Goal: Use online tool/utility: Utilize a website feature to perform a specific function

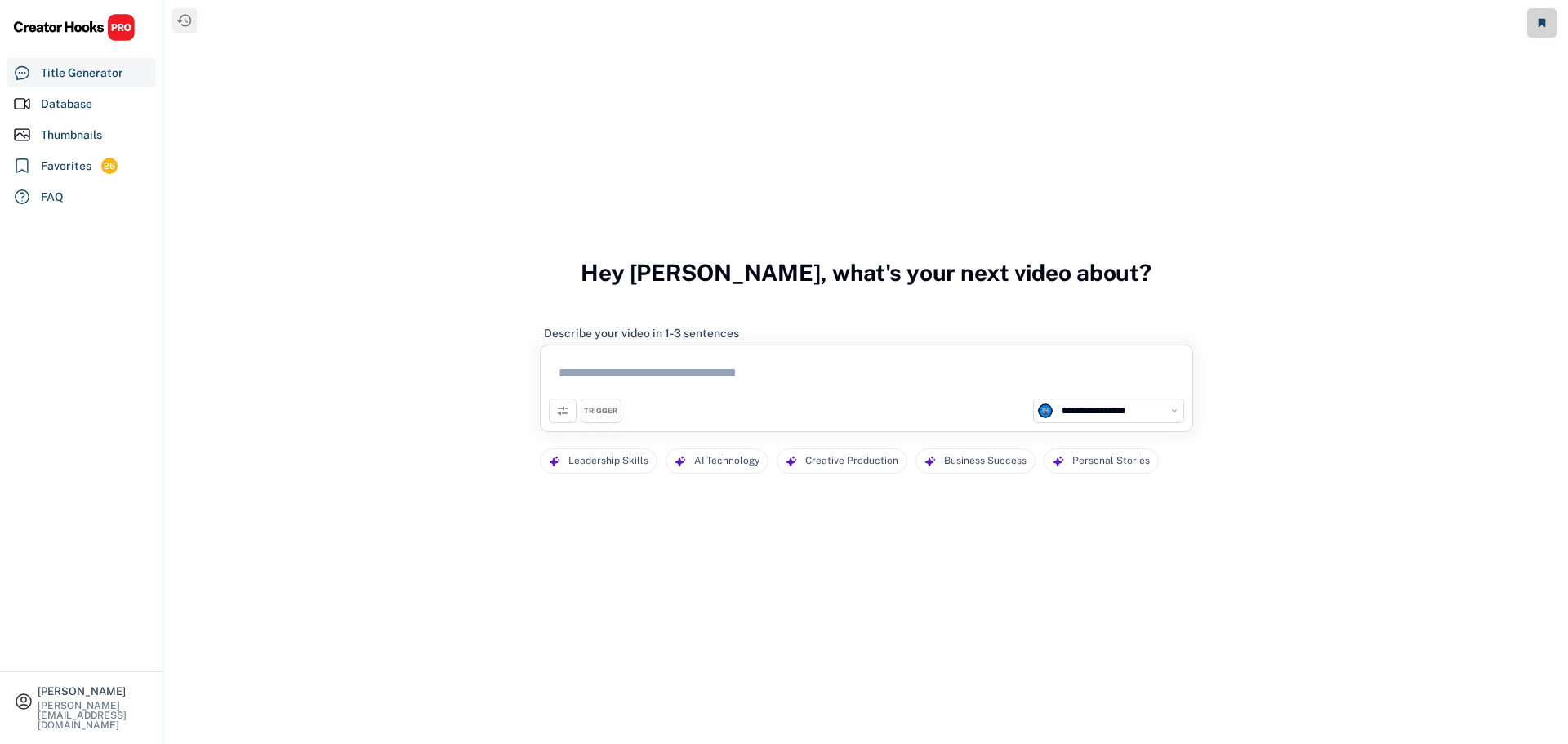
select select "**********"
click at [707, 372] on textarea at bounding box center [866, 376] width 636 height 45
paste textarea "**********"
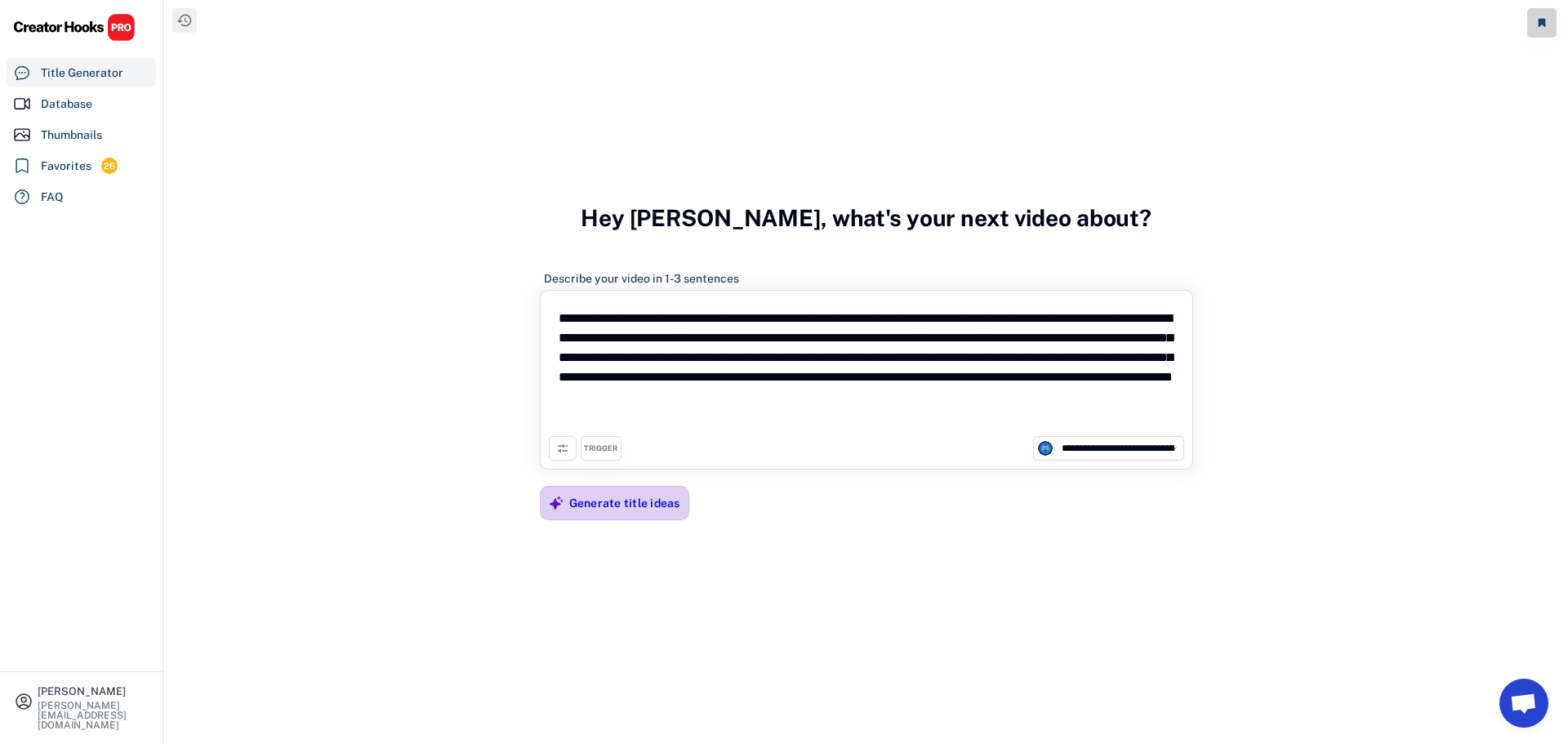
type textarea "**********"
click at [662, 505] on div "Generate title ideas" at bounding box center [624, 503] width 111 height 15
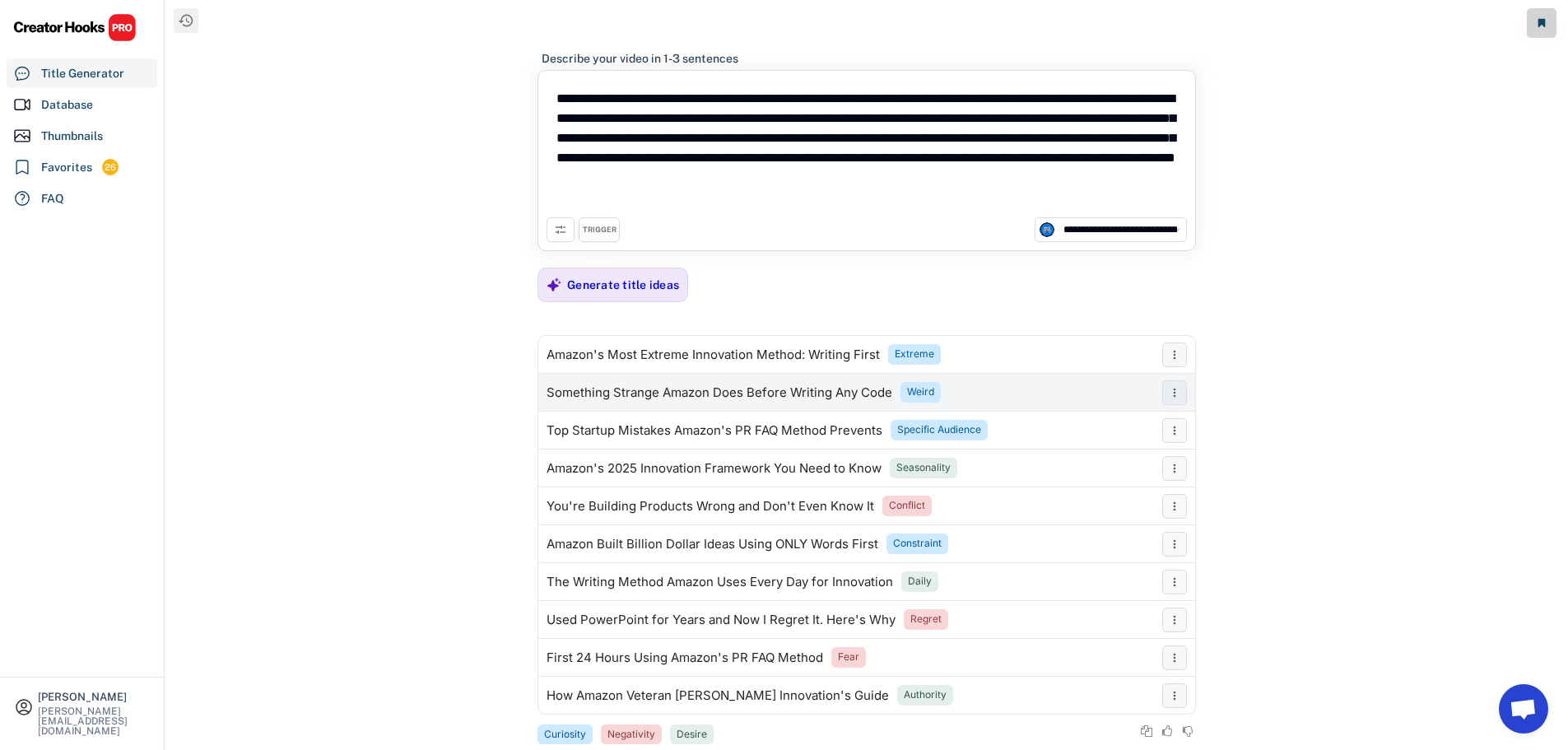
click at [662, 389] on div "Something Strange Amazon Does Before Writing Any Code" at bounding box center [719, 392] width 345 height 13
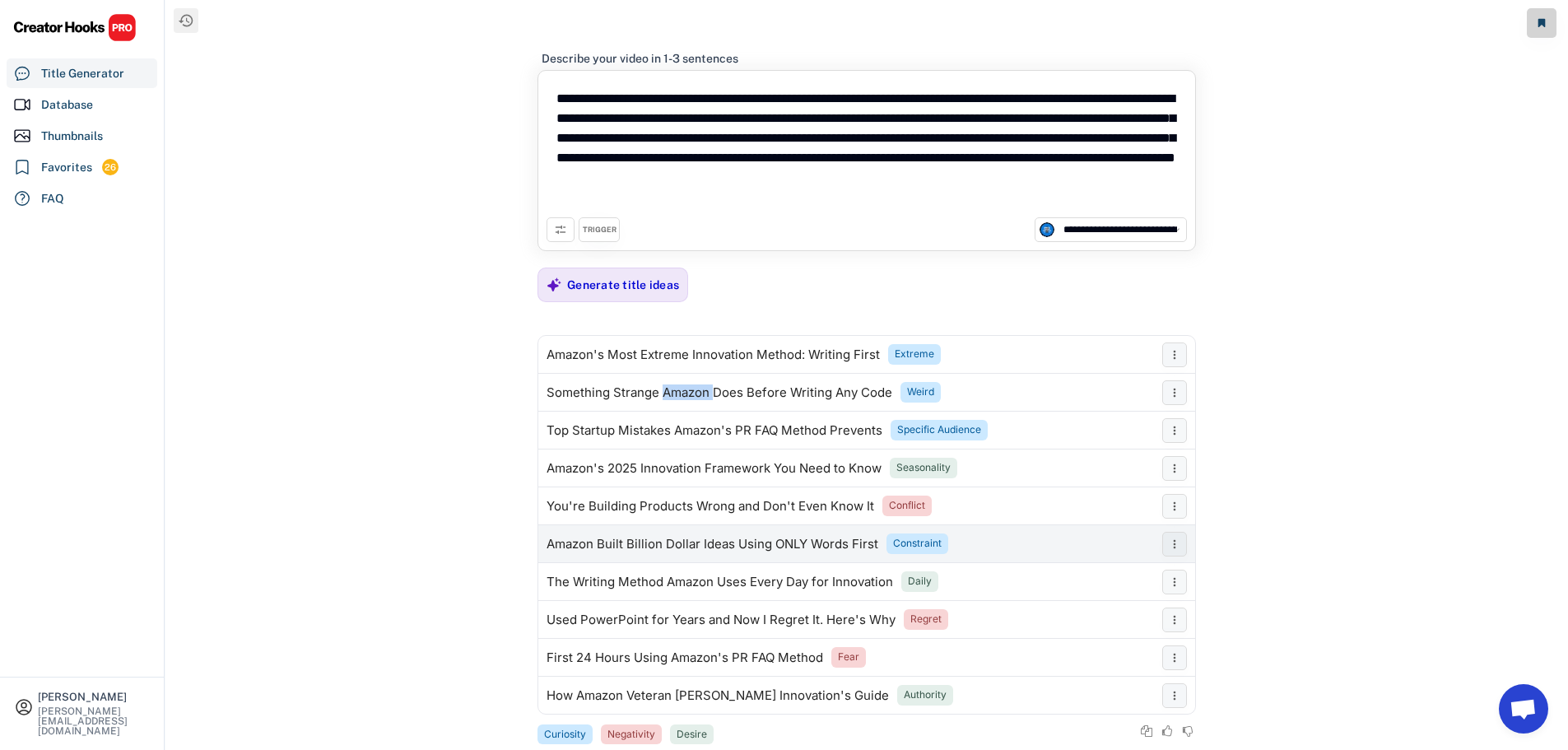
click at [705, 539] on div "Amazon Built Billion Dollar Ideas Using ONLY Words First" at bounding box center [712, 544] width 332 height 13
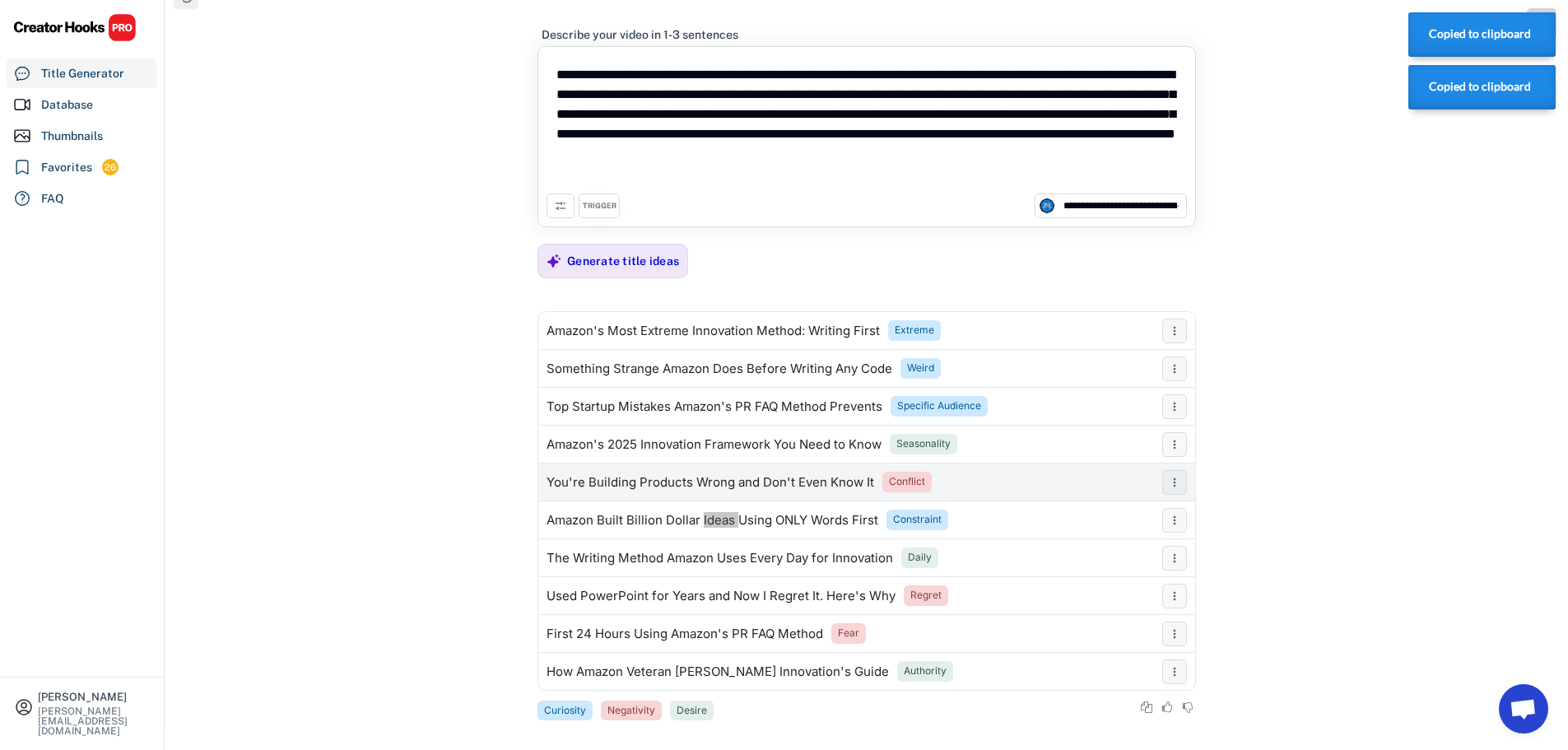
scroll to position [37, 0]
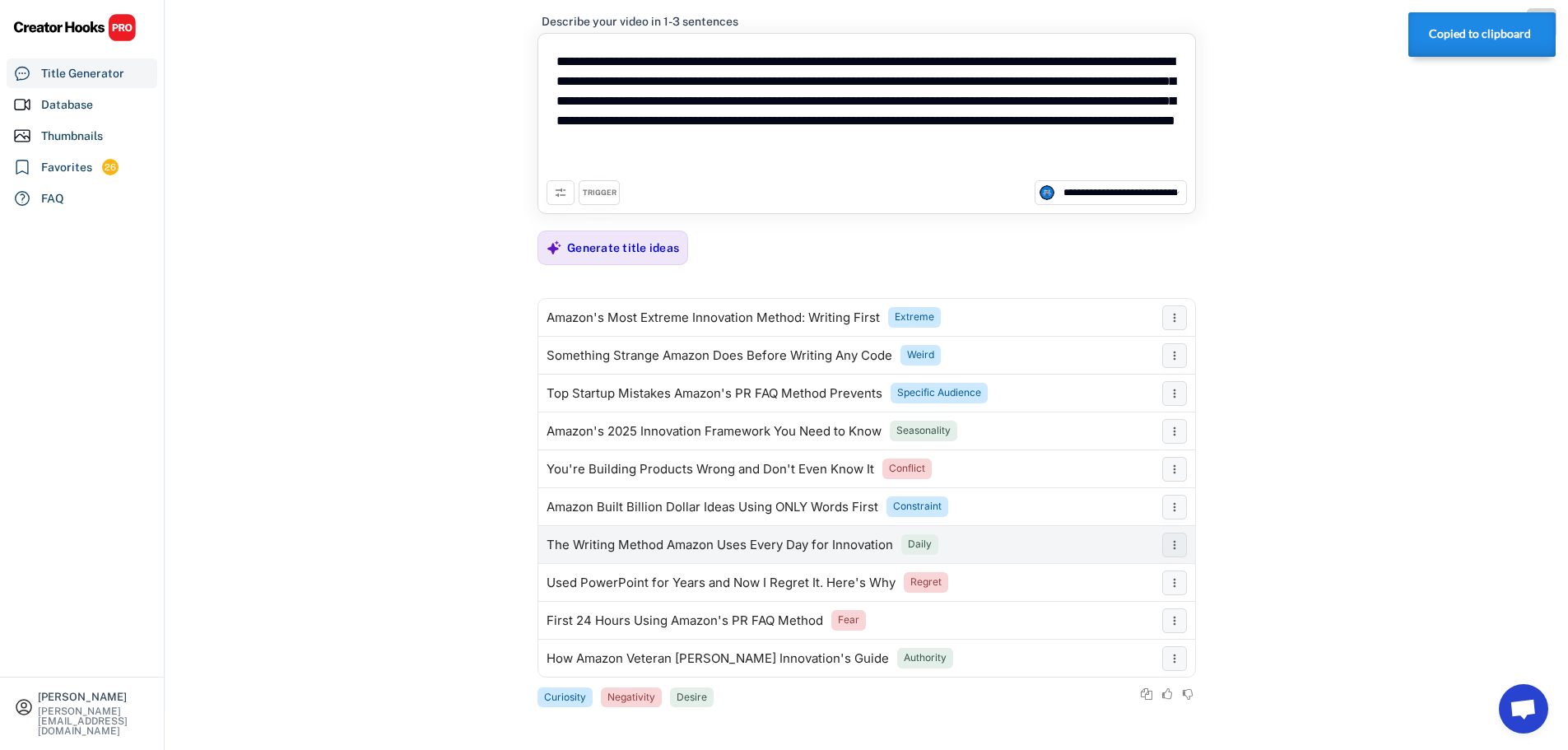
click at [765, 528] on div "The Writing Method Amazon Uses Every Day for Innovation Daily" at bounding box center [845, 544] width 615 height 33
click at [587, 548] on div "The Writing Method Amazon Uses Every Day for Innovation" at bounding box center [719, 544] width 346 height 13
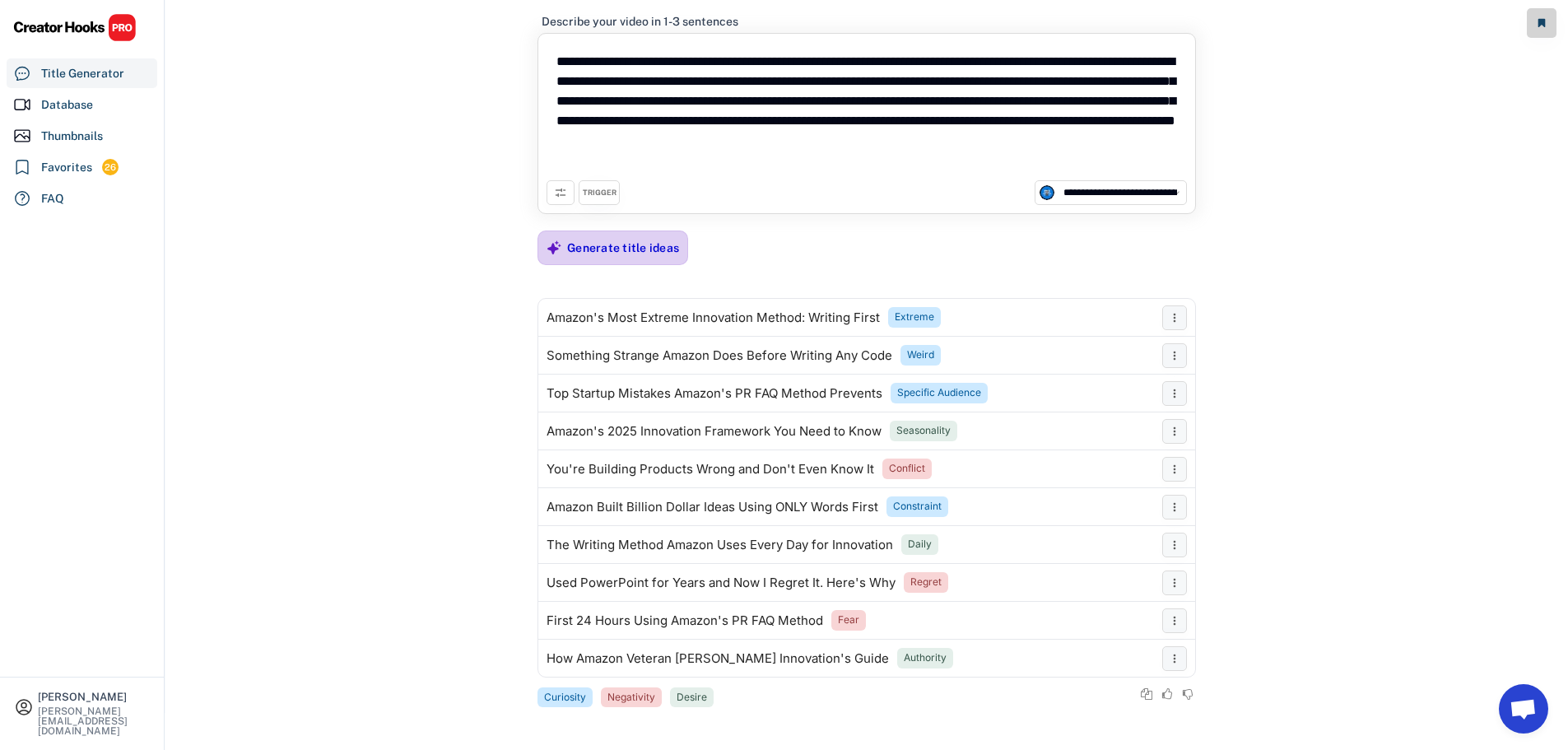
click at [596, 254] on div "Generate title ideas" at bounding box center [623, 248] width 112 height 15
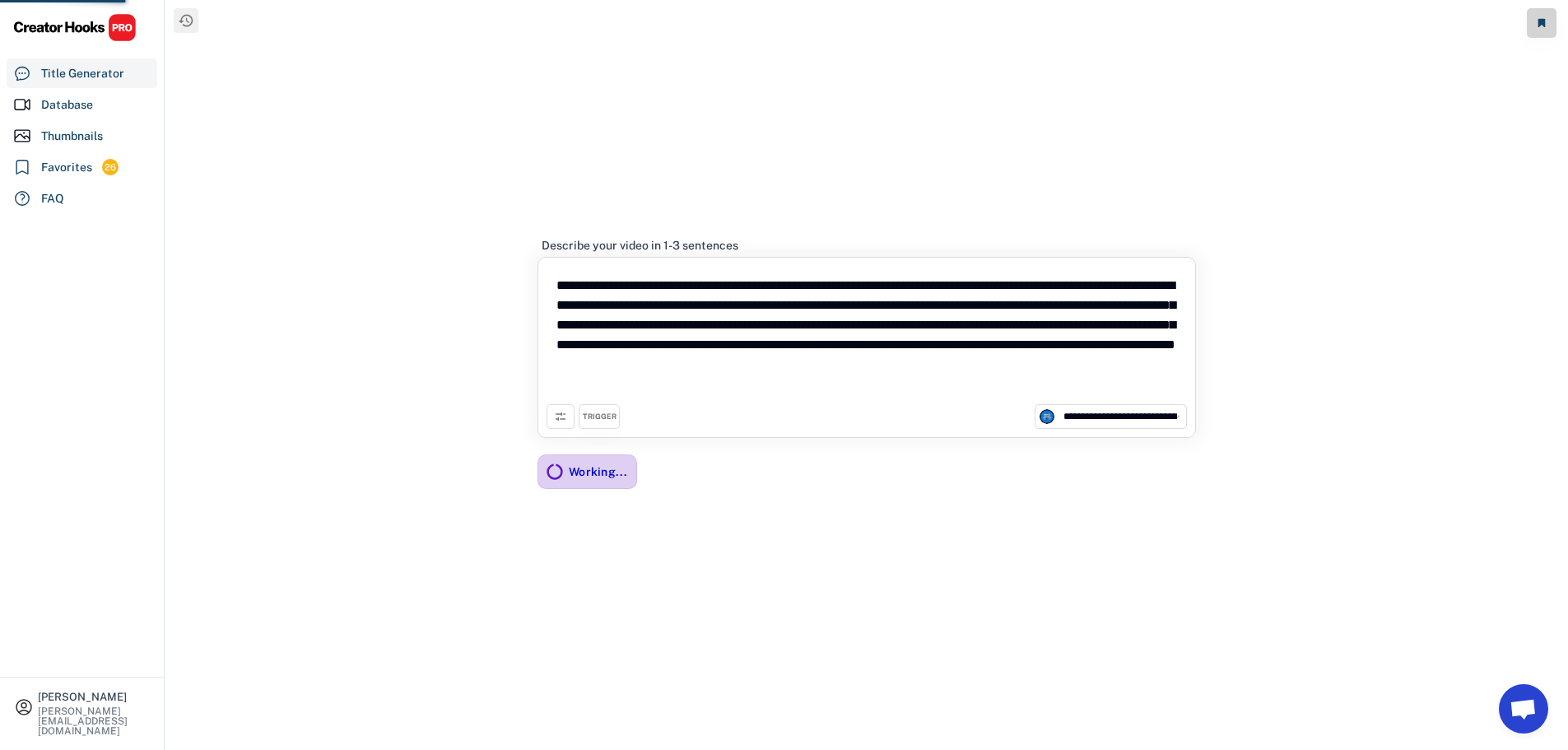
scroll to position [0, 0]
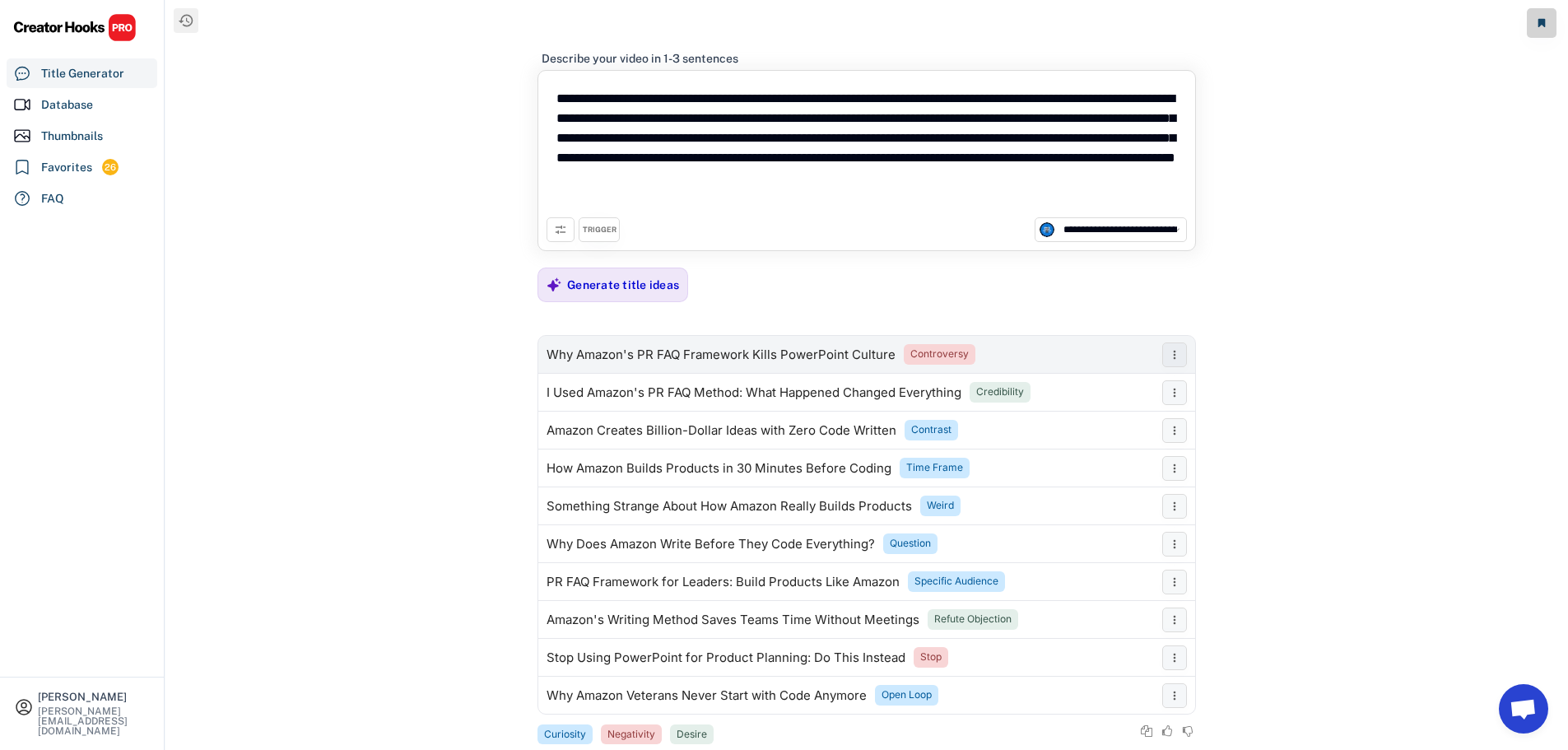
click at [686, 350] on div "Why Amazon's PR FAQ Framework Kills PowerPoint Culture" at bounding box center [721, 355] width 349 height 13
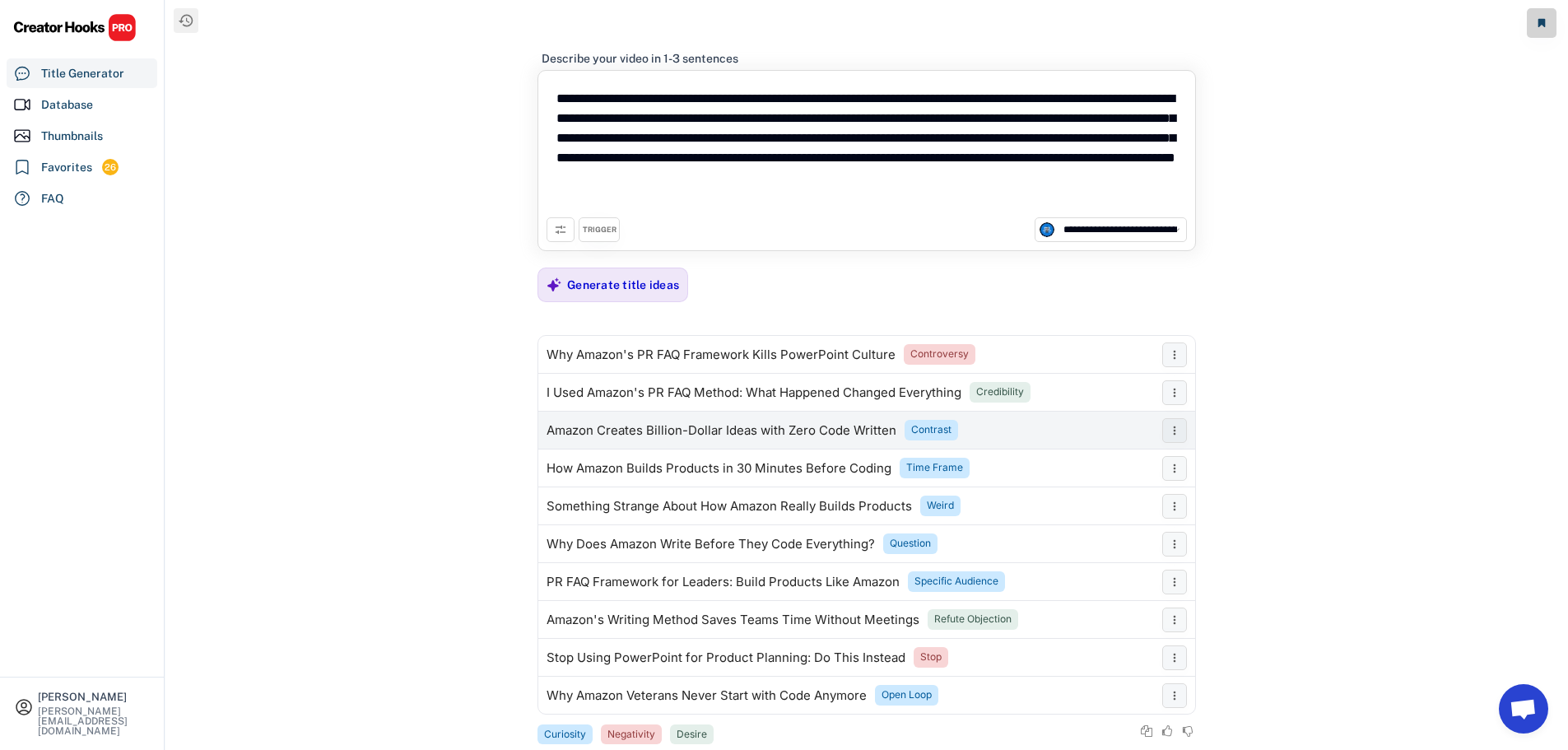
click at [776, 433] on div "Amazon Creates Billion-Dollar Ideas with Zero Code Written" at bounding box center [721, 430] width 350 height 13
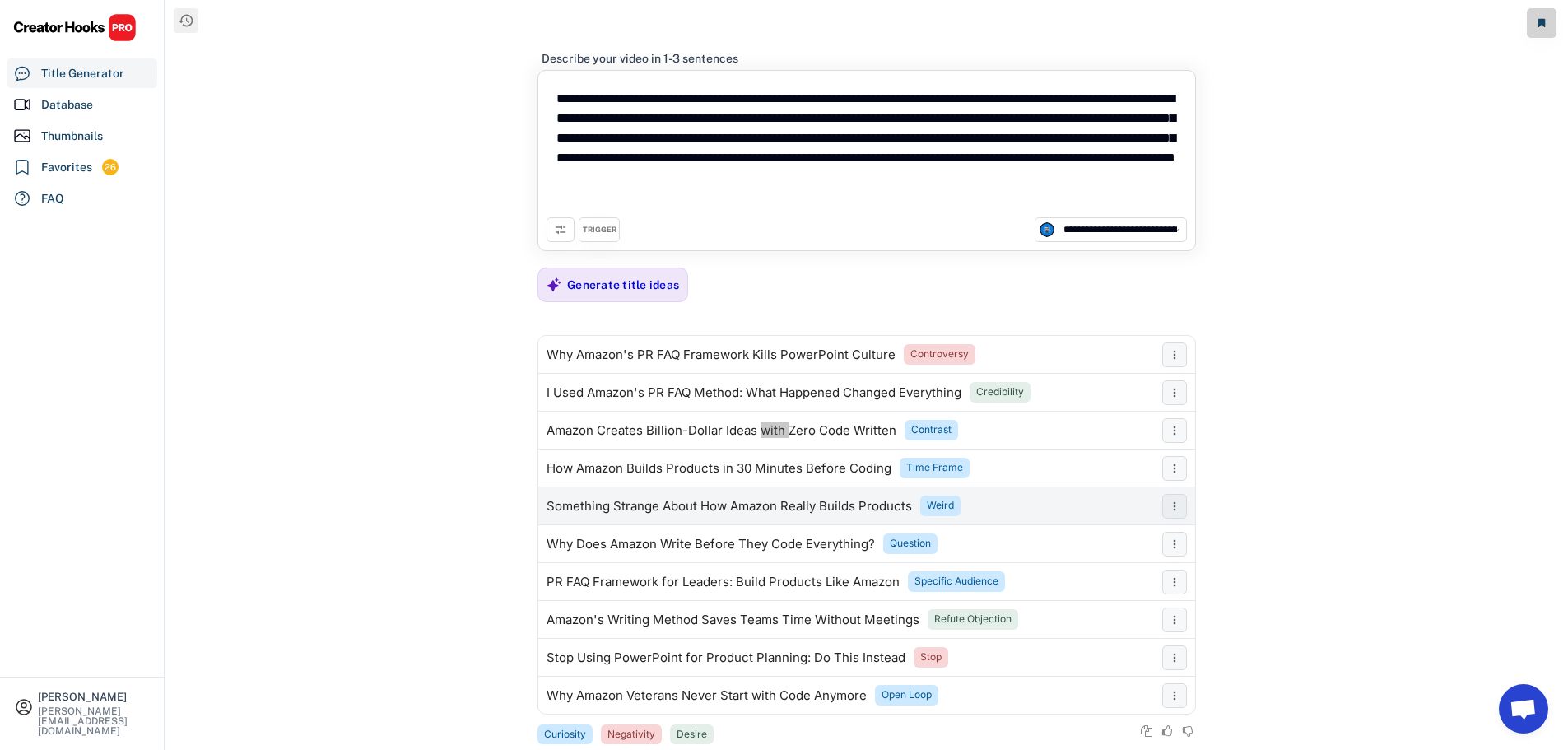
scroll to position [37, 0]
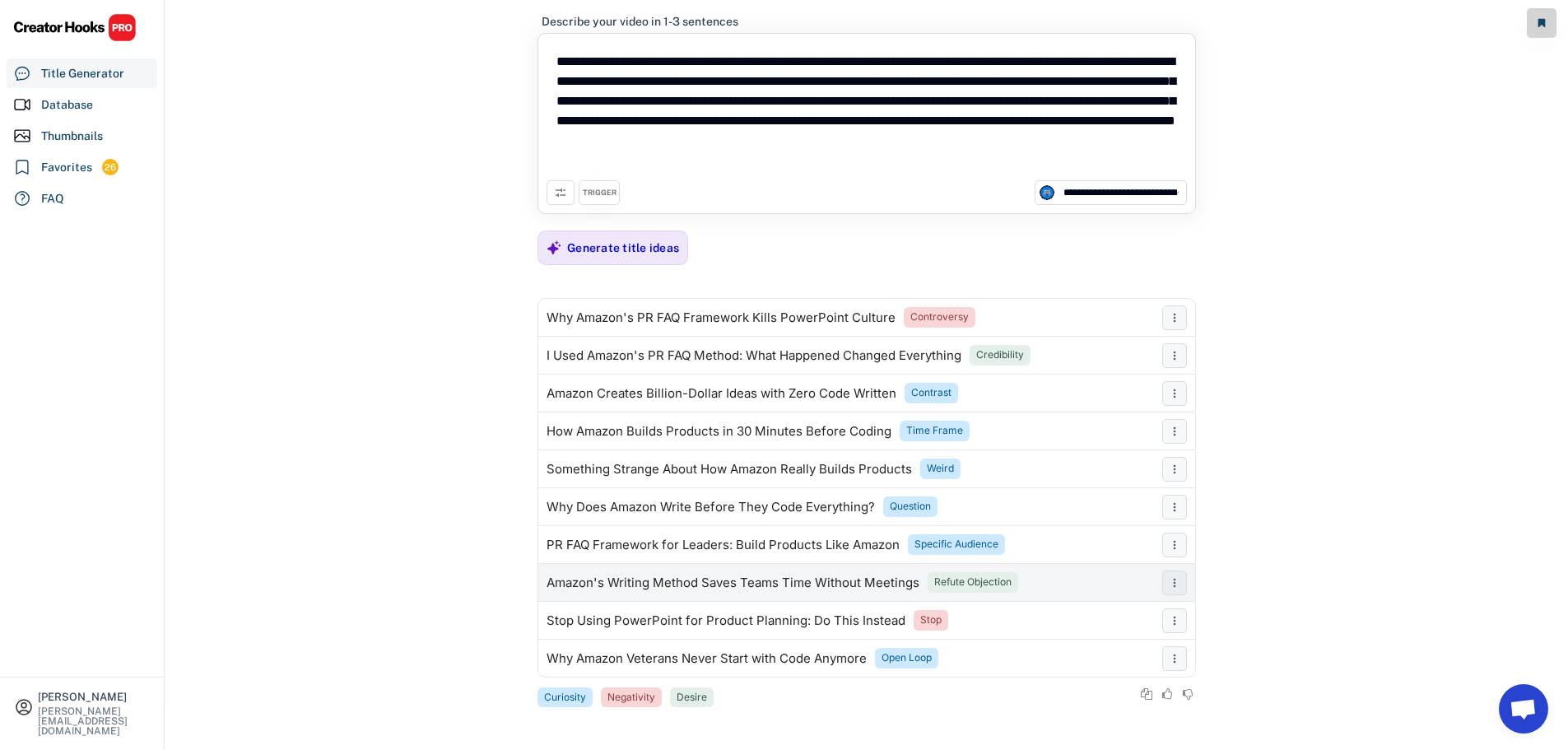
click at [604, 582] on div "Amazon's Writing Method Saves Teams Time Without Meetings" at bounding box center [732, 583] width 373 height 13
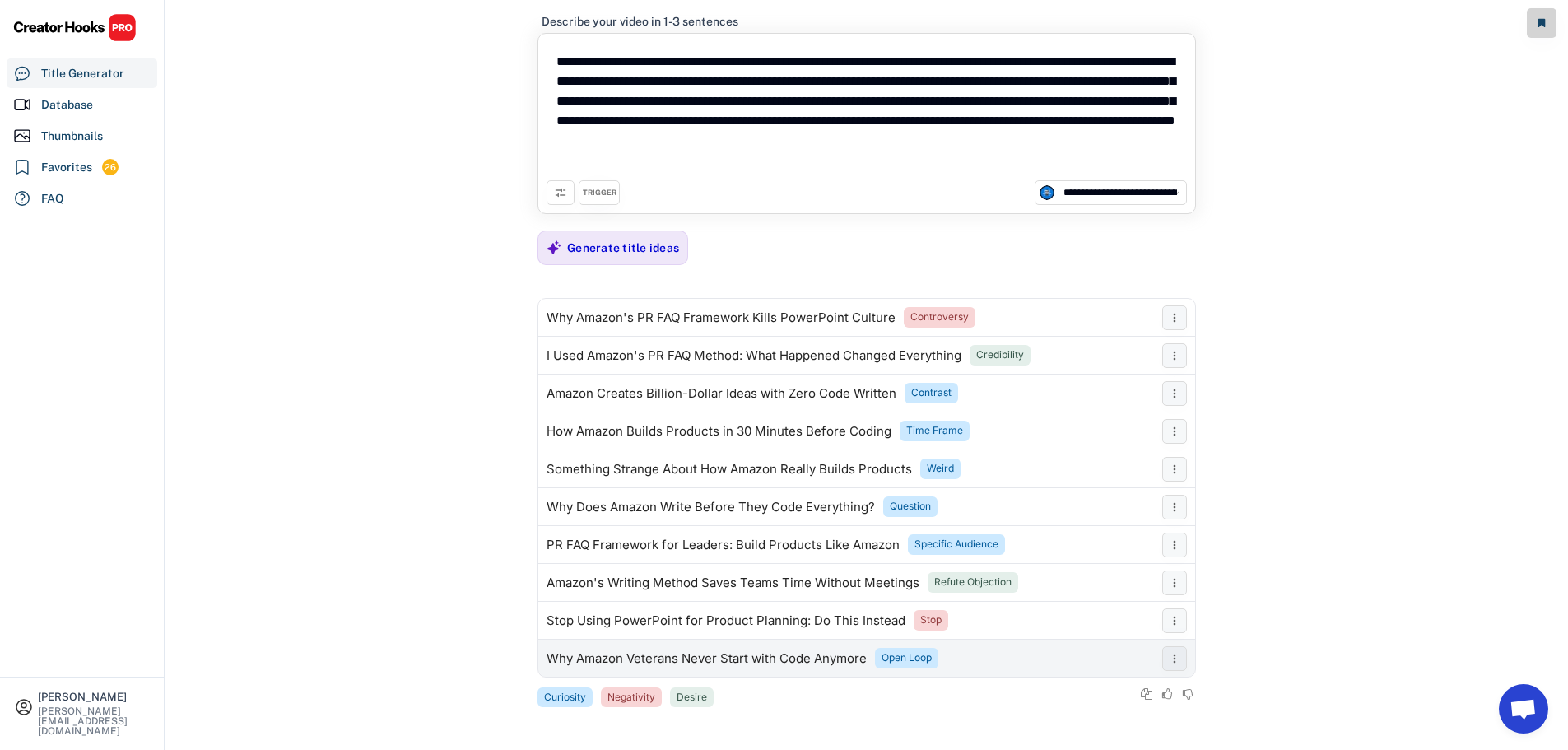
click at [693, 652] on div "Why Amazon Veterans Never Start with Code Anymore" at bounding box center [706, 658] width 320 height 13
click at [692, 652] on div "Why Amazon Veterans Never Start with Code Anymore" at bounding box center [706, 658] width 320 height 13
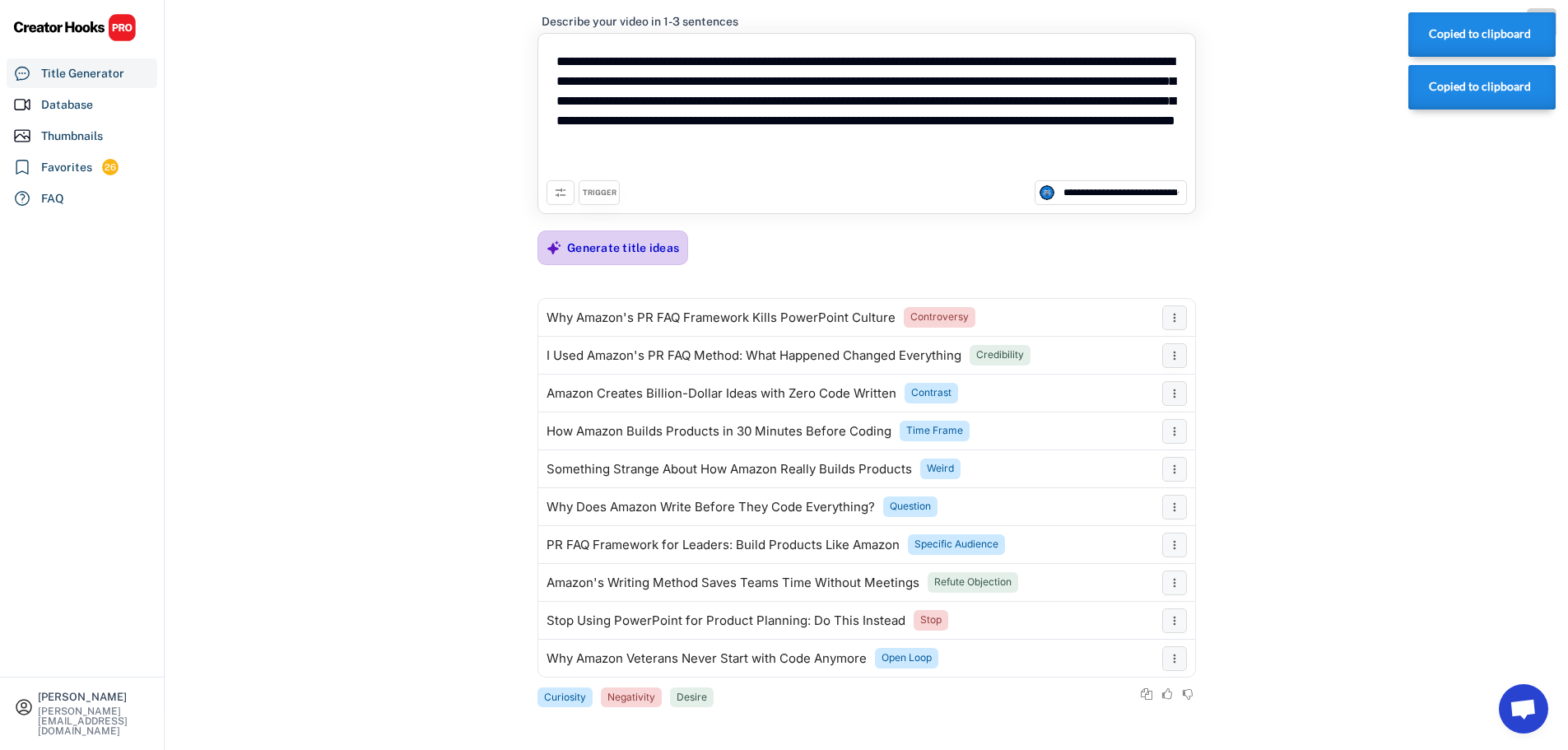
click at [639, 258] on div "Generate title ideas" at bounding box center [623, 247] width 112 height 33
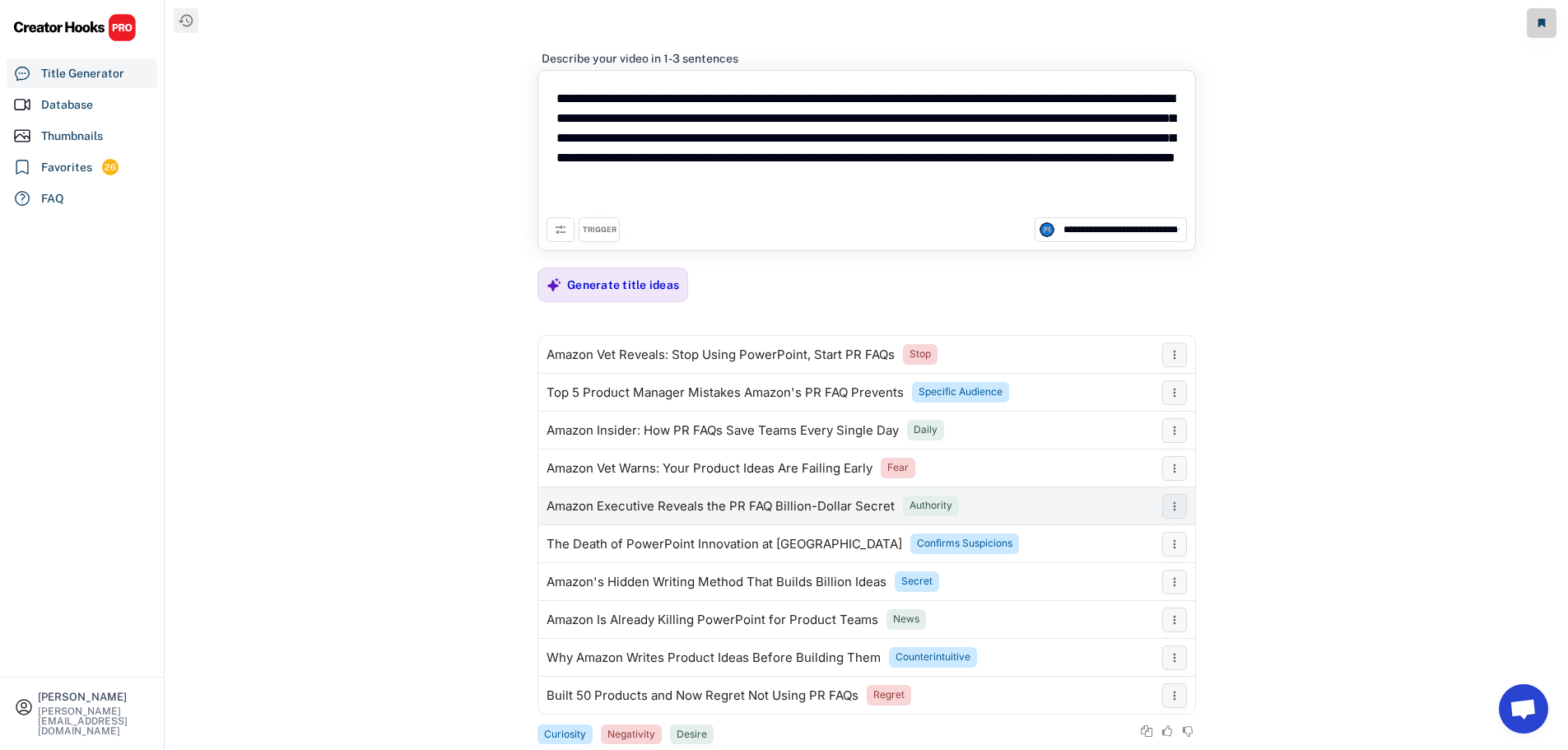
click at [725, 504] on div "Amazon Executive Reveals the PR FAQ Billion-Dollar Secret" at bounding box center [720, 506] width 348 height 13
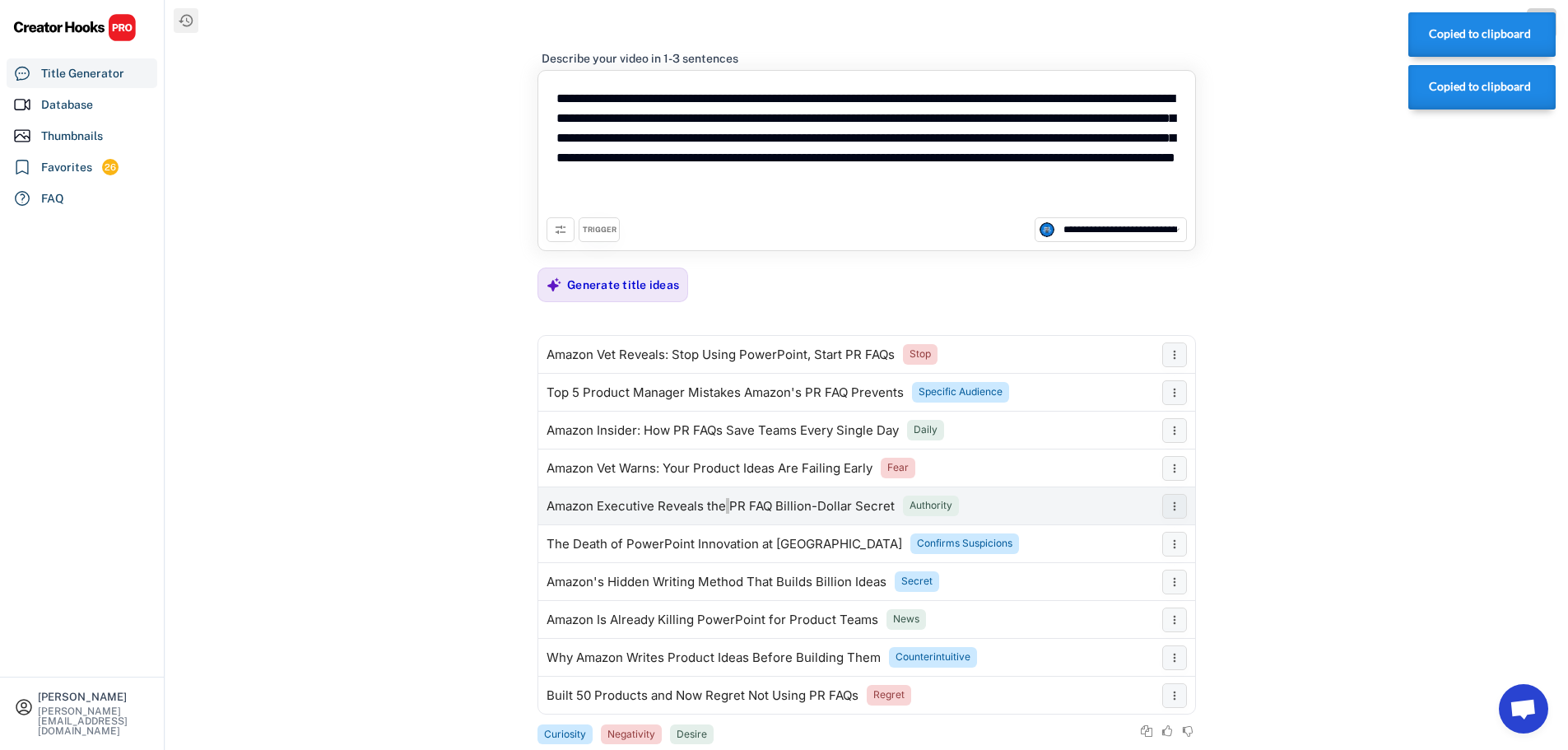
scroll to position [37, 0]
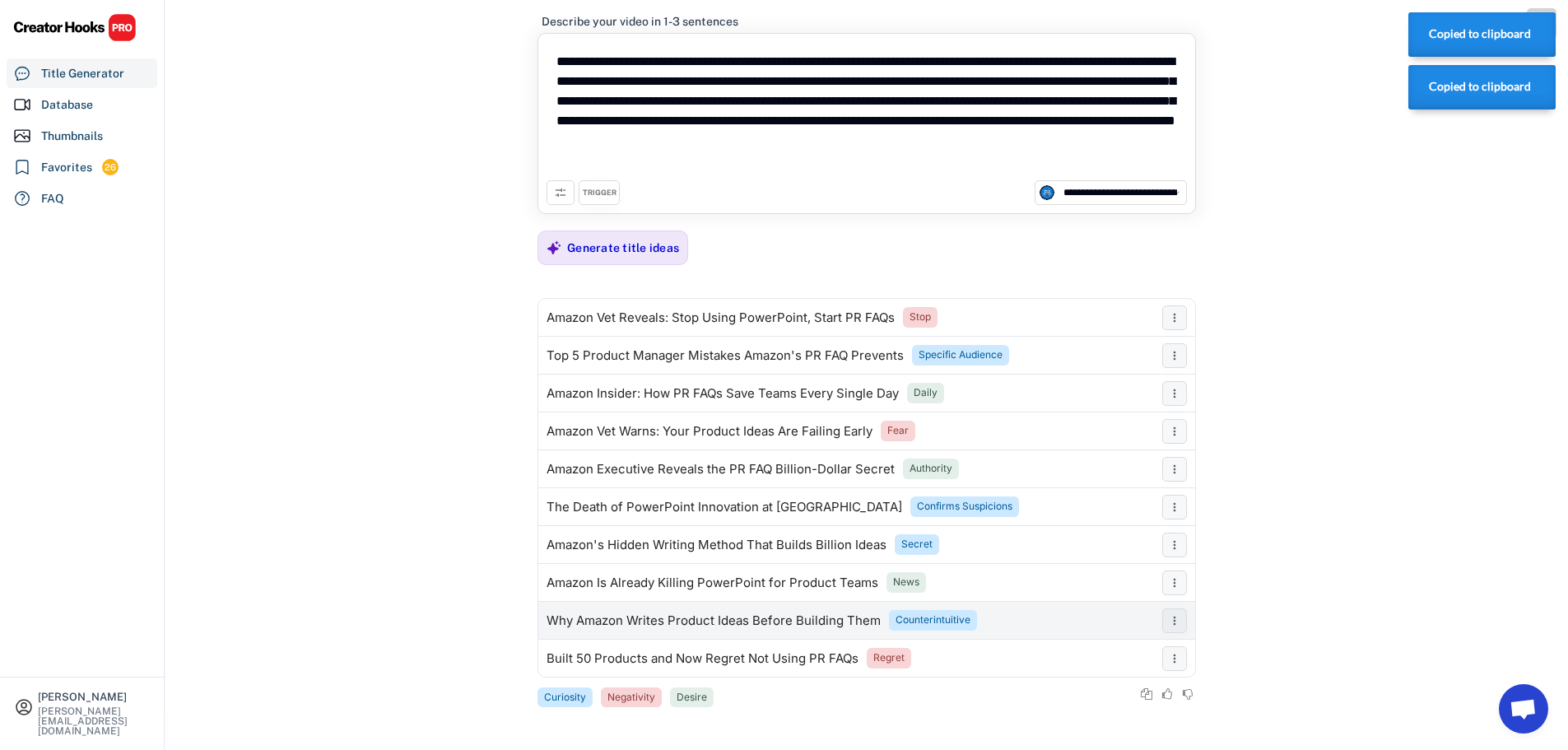
click at [696, 624] on div "Why Amazon Writes Product Ideas Before Building Them" at bounding box center [713, 621] width 334 height 13
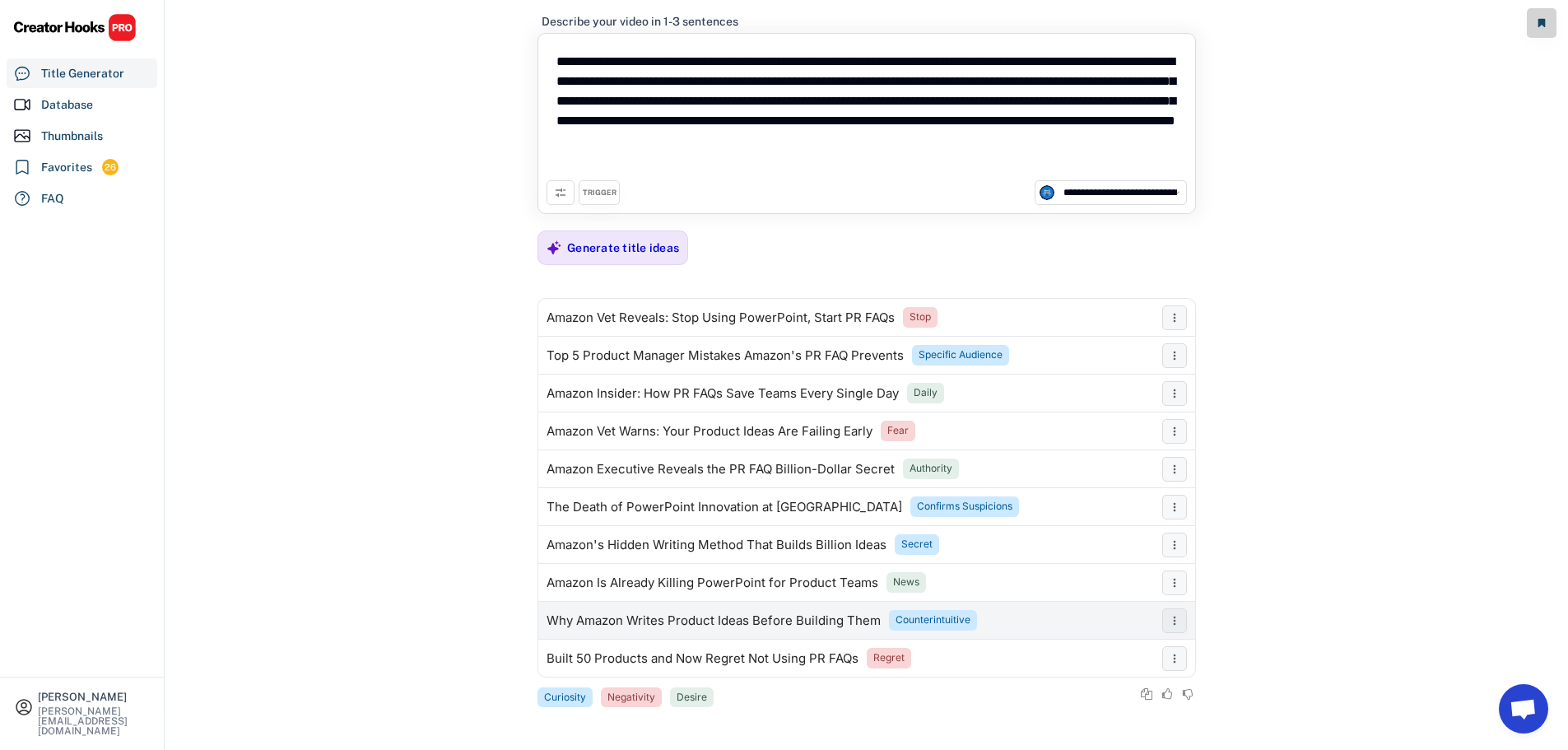
click at [696, 624] on div "Why Amazon Writes Product Ideas Before Building Them" at bounding box center [713, 621] width 334 height 13
